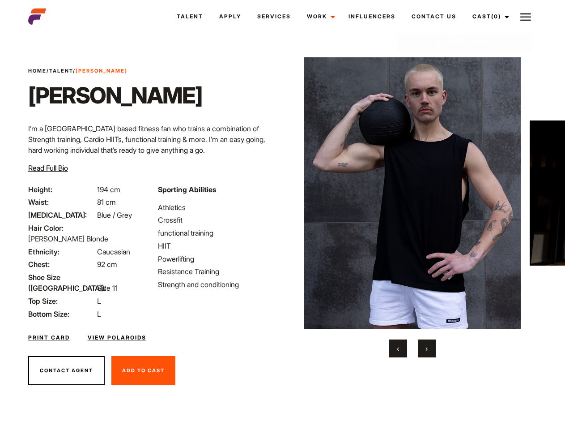
click at [488, 17] on link "Cast (0)" at bounding box center [490, 16] width 50 height 24
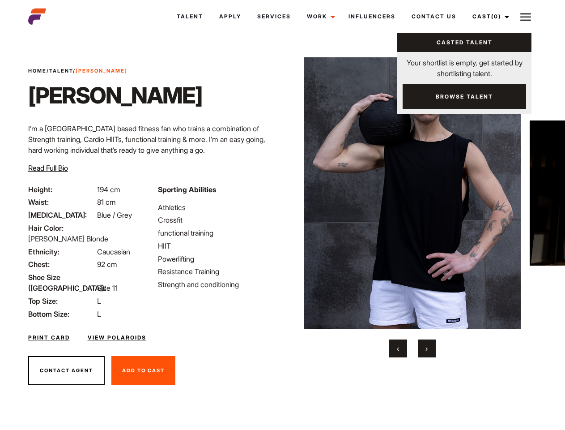
click at [526, 17] on img at bounding box center [526, 17] width 11 height 11
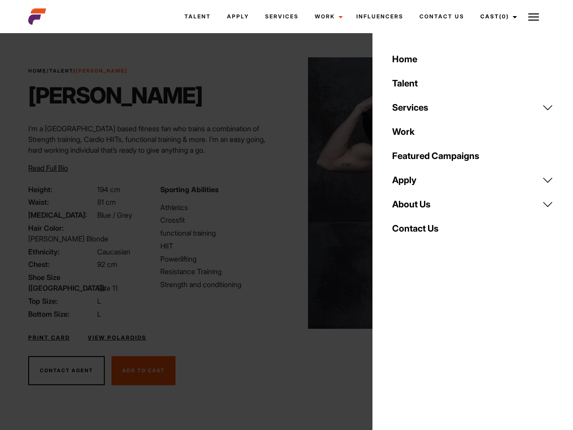
click at [412, 207] on img at bounding box center [416, 192] width 217 height 271
click at [282, 193] on div "Sporting Abilities Athletics Crossfit functional training HIIT Powerlifting Res…" at bounding box center [221, 251] width 132 height 135
click at [398, 348] on div "Home Talent Services Talent Casting Photography Videography Creative Hair and M…" at bounding box center [472, 215] width 201 height 430
click at [427, 348] on div "Home Talent Services Talent Casting Photography Videography Creative Hair and M…" at bounding box center [472, 215] width 201 height 430
